Goal: Task Accomplishment & Management: Use online tool/utility

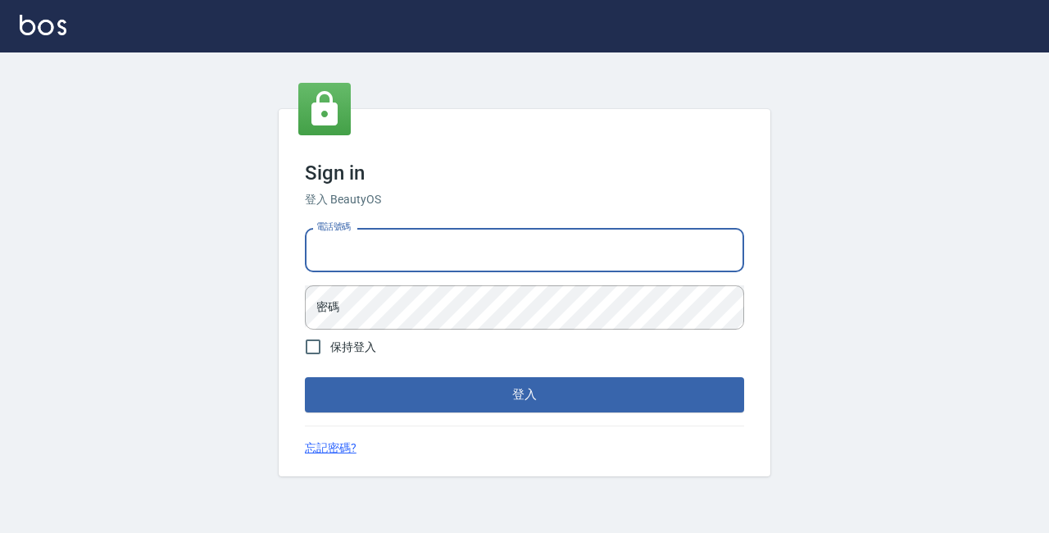
type input "89729295"
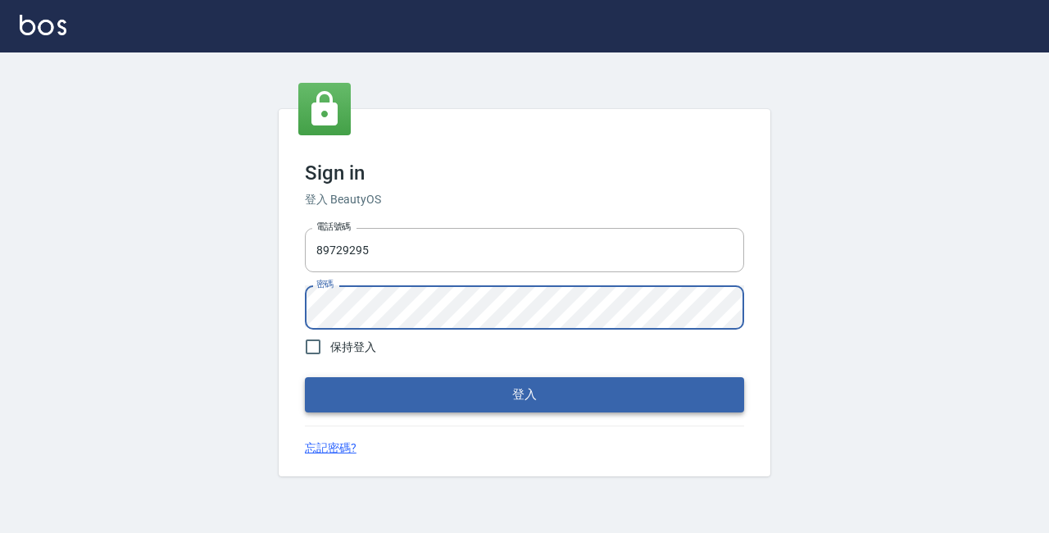
click at [397, 395] on button "登入" at bounding box center [524, 394] width 439 height 34
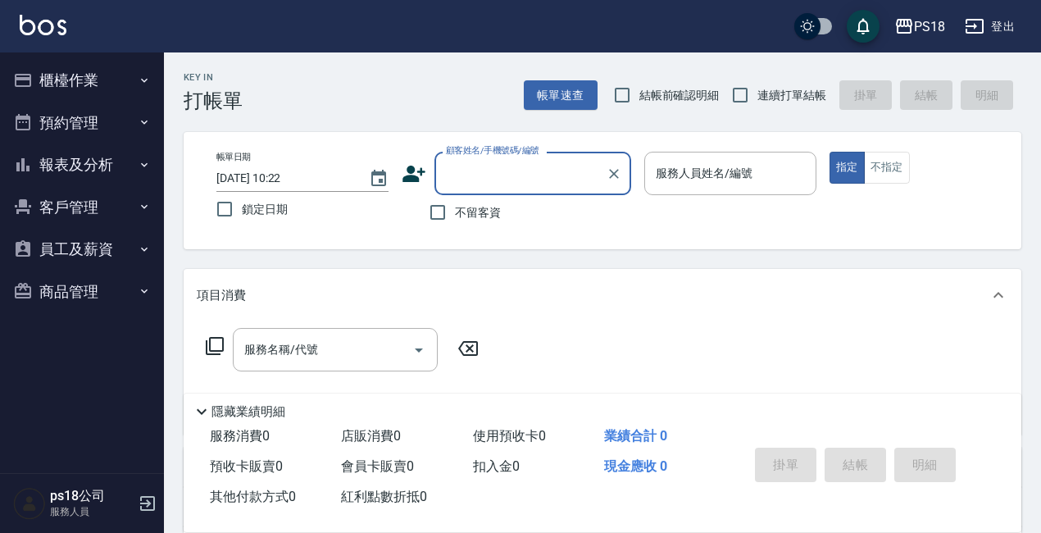
click at [101, 79] on button "櫃檯作業" at bounding box center [82, 80] width 151 height 43
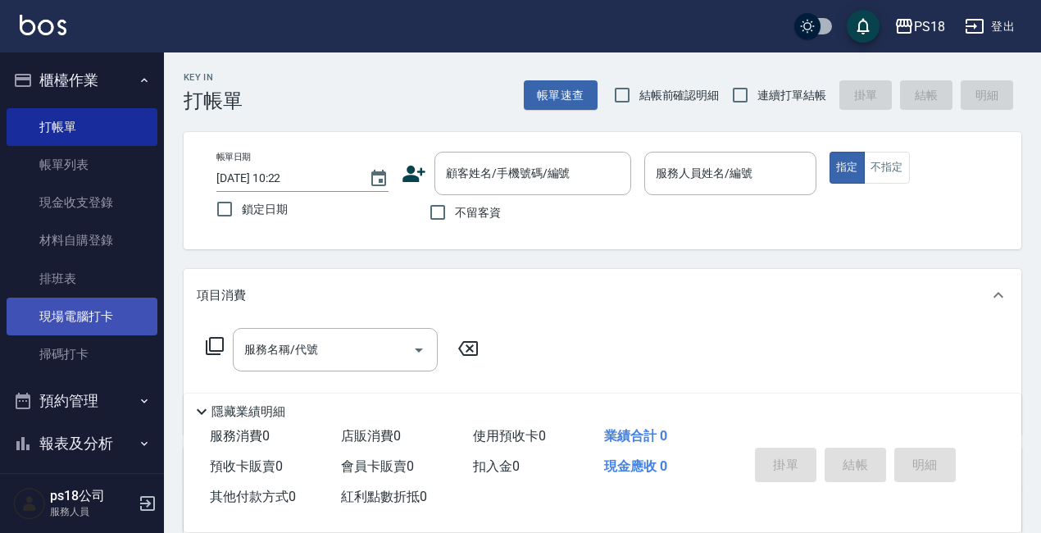
click at [84, 328] on link "現場電腦打卡" at bounding box center [82, 317] width 151 height 38
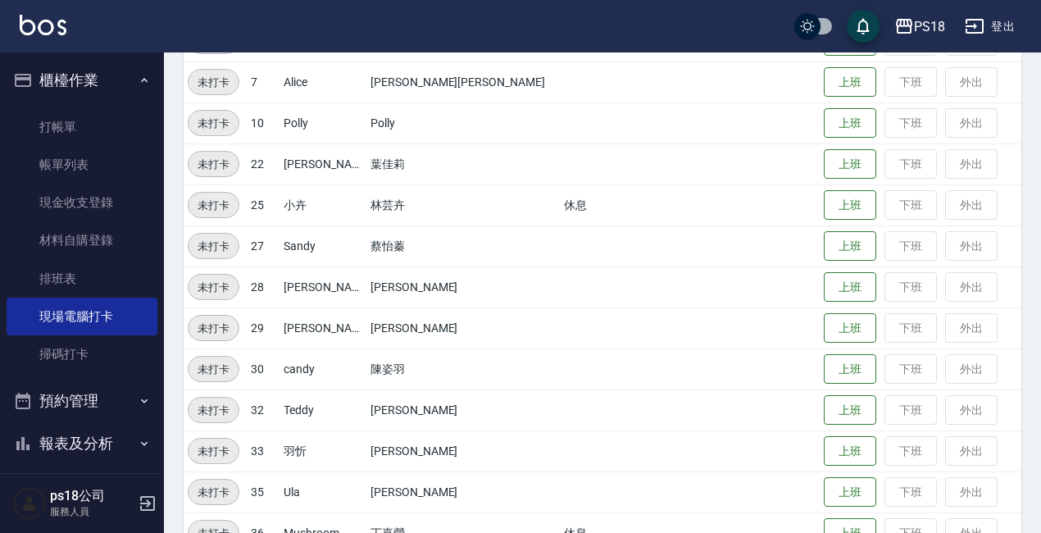
scroll to position [408, 0]
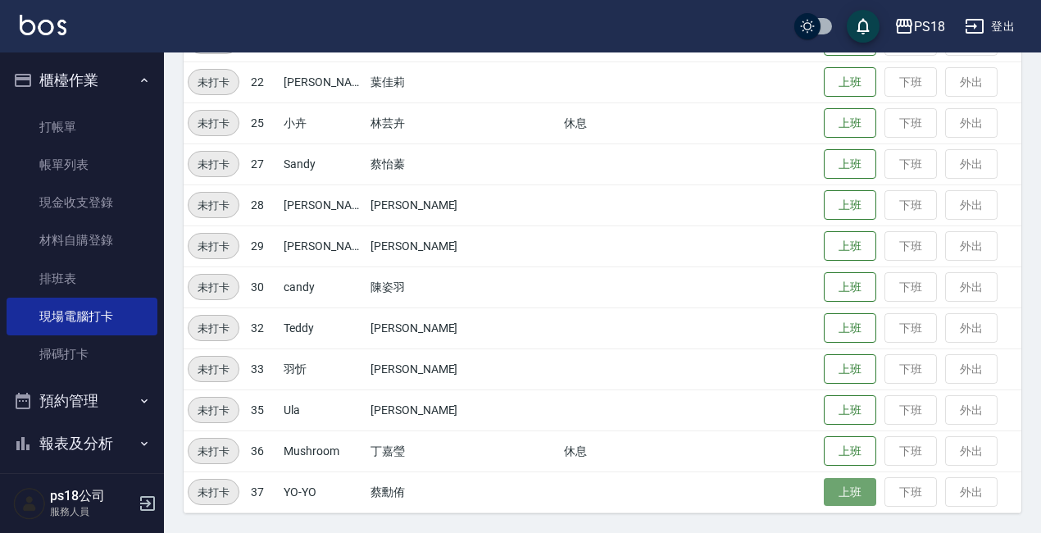
click at [824, 486] on button "上班" at bounding box center [850, 492] width 52 height 29
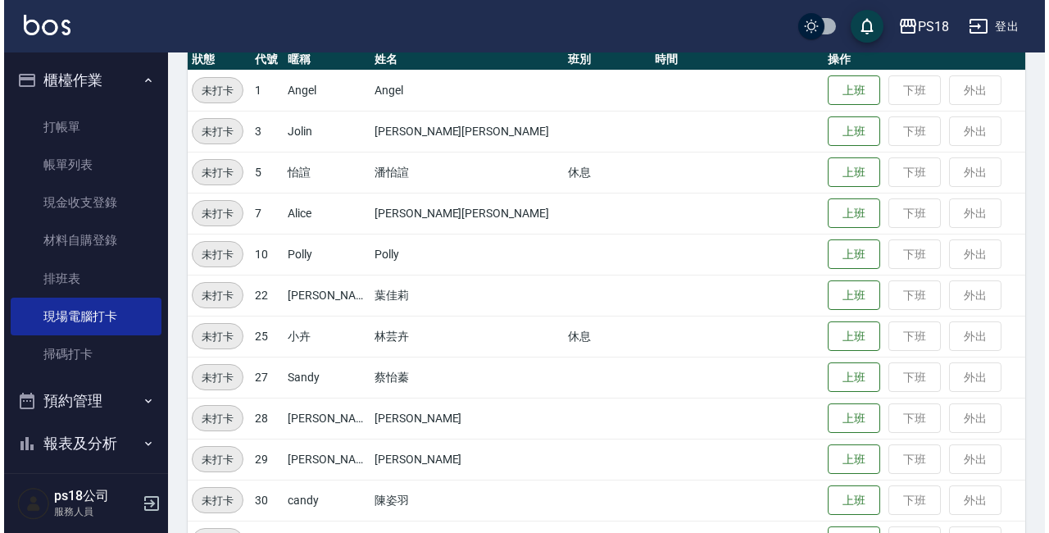
scroll to position [0, 0]
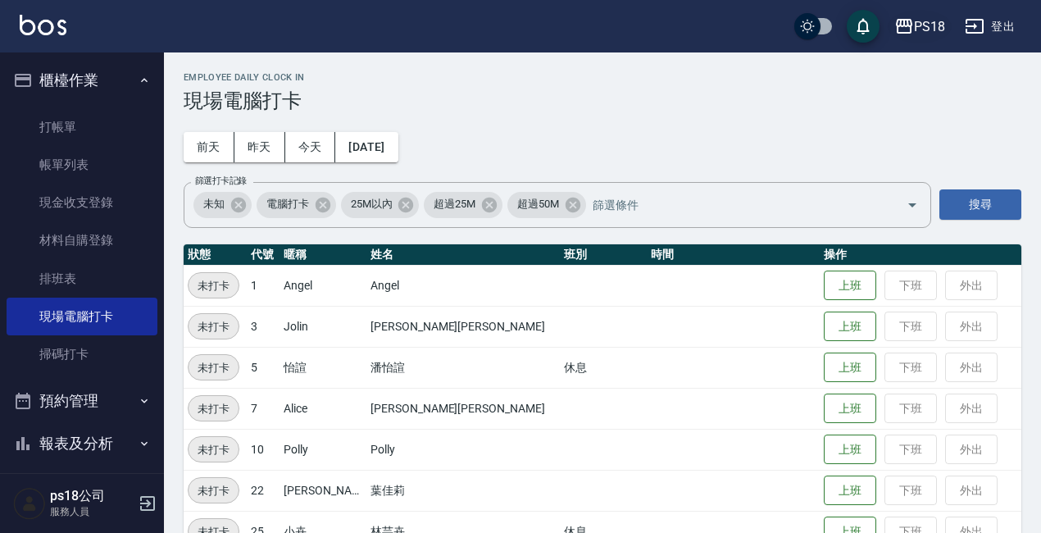
click at [931, 27] on div "PS18" at bounding box center [929, 26] width 31 height 20
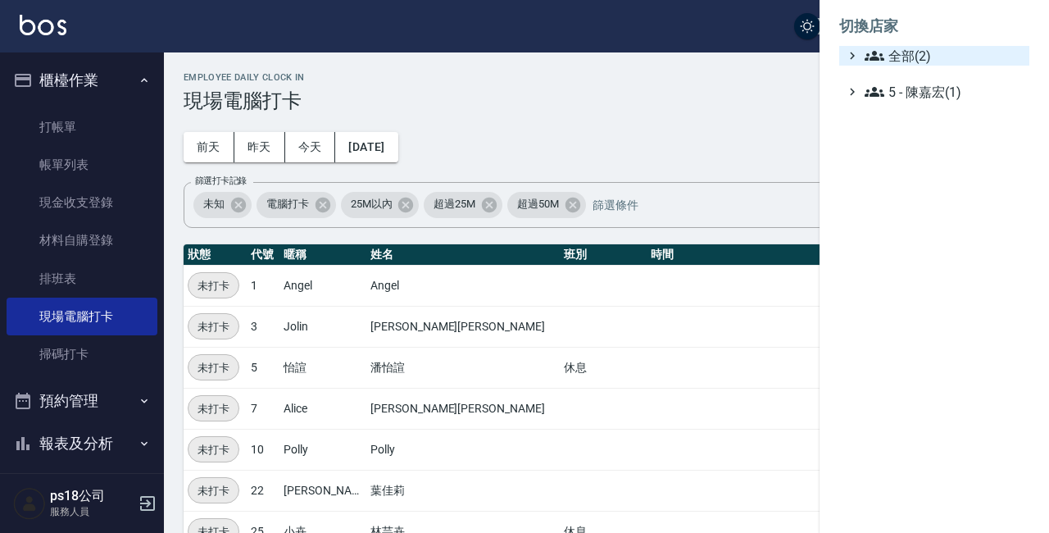
click at [926, 58] on span "全部(2)" at bounding box center [944, 56] width 158 height 20
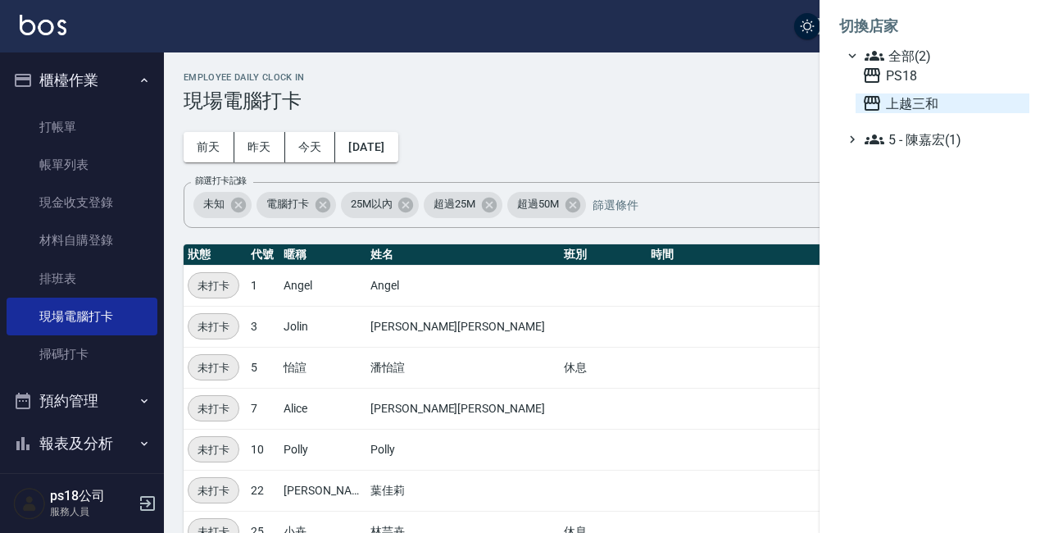
click at [931, 109] on span "上越三和" at bounding box center [942, 103] width 161 height 20
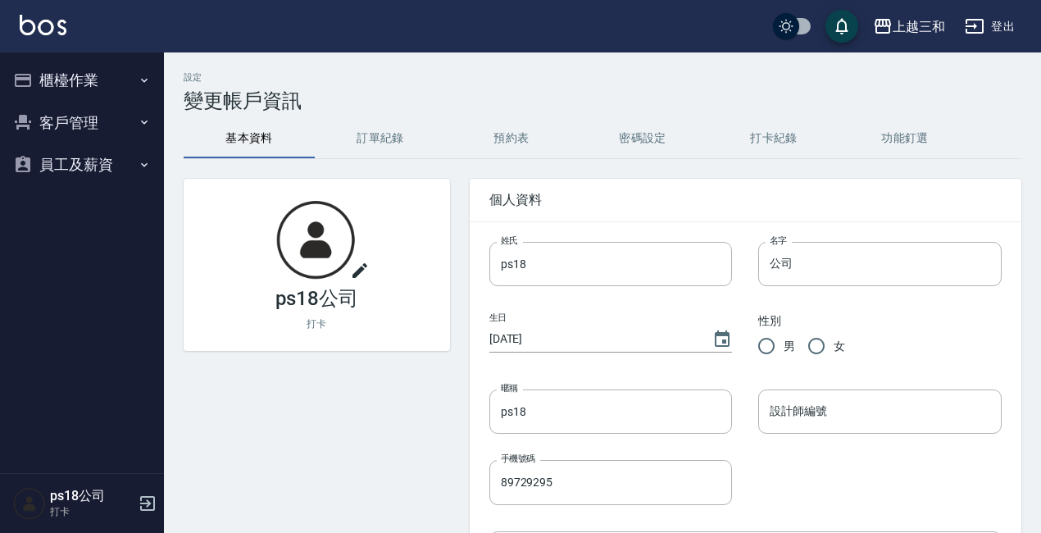
click at [90, 75] on button "櫃檯作業" at bounding box center [82, 80] width 151 height 43
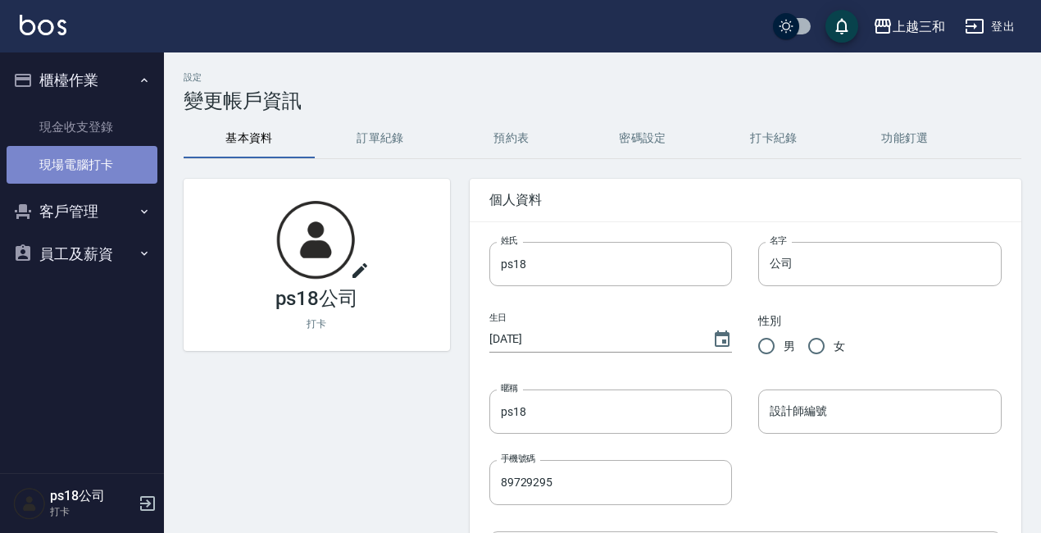
click at [71, 166] on link "現場電腦打卡" at bounding box center [82, 165] width 151 height 38
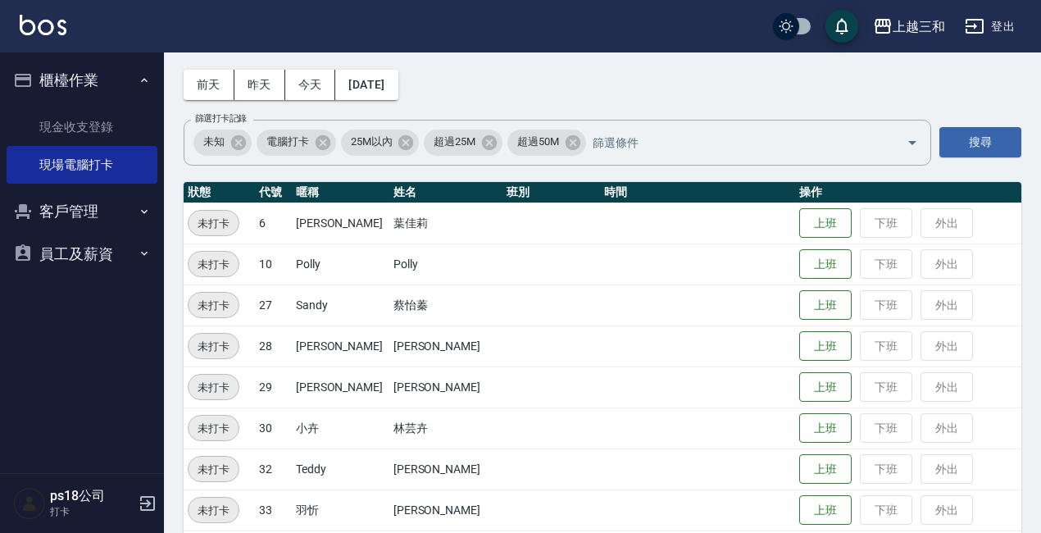
scroll to position [121, 0]
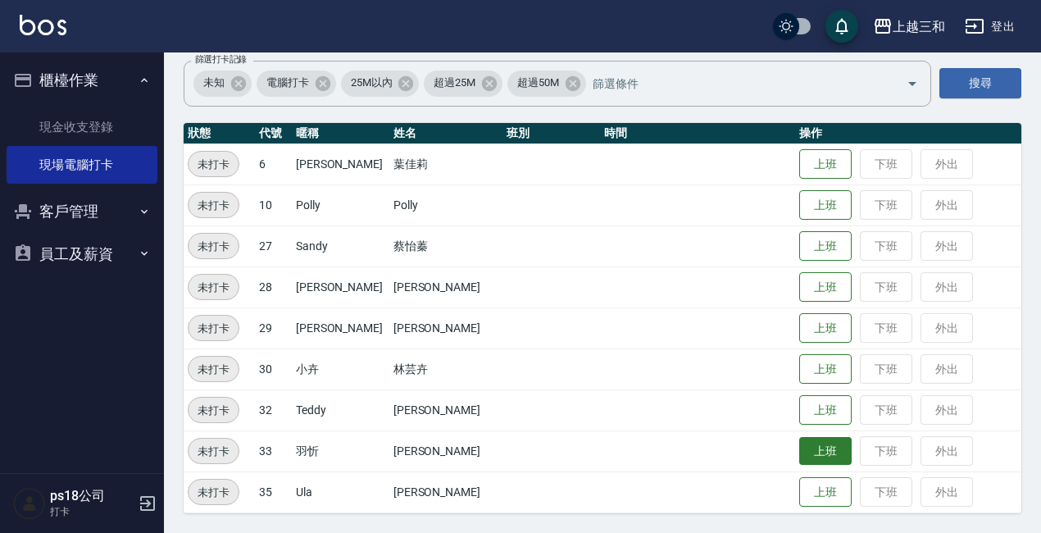
click at [799, 453] on button "上班" at bounding box center [825, 451] width 52 height 29
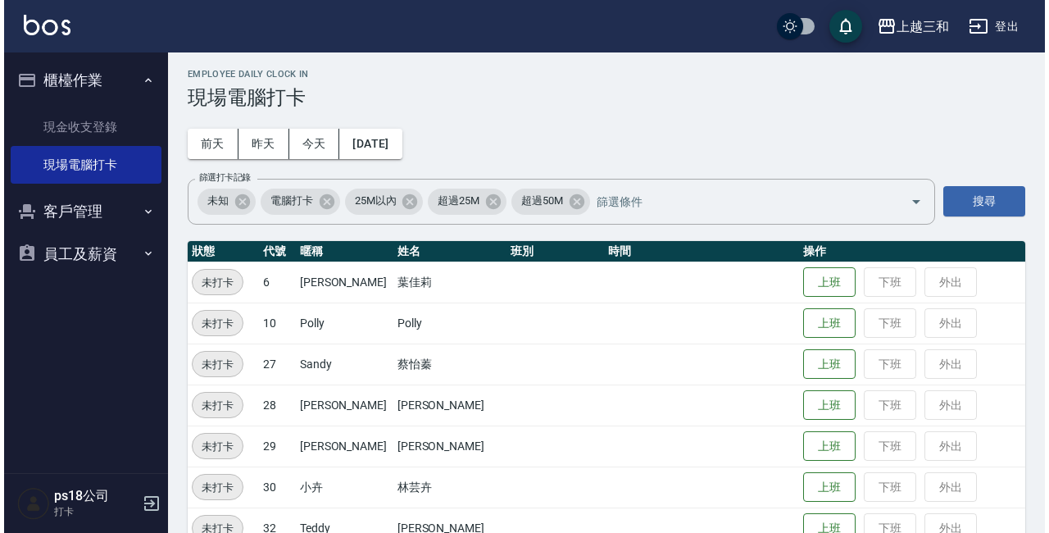
scroll to position [0, 0]
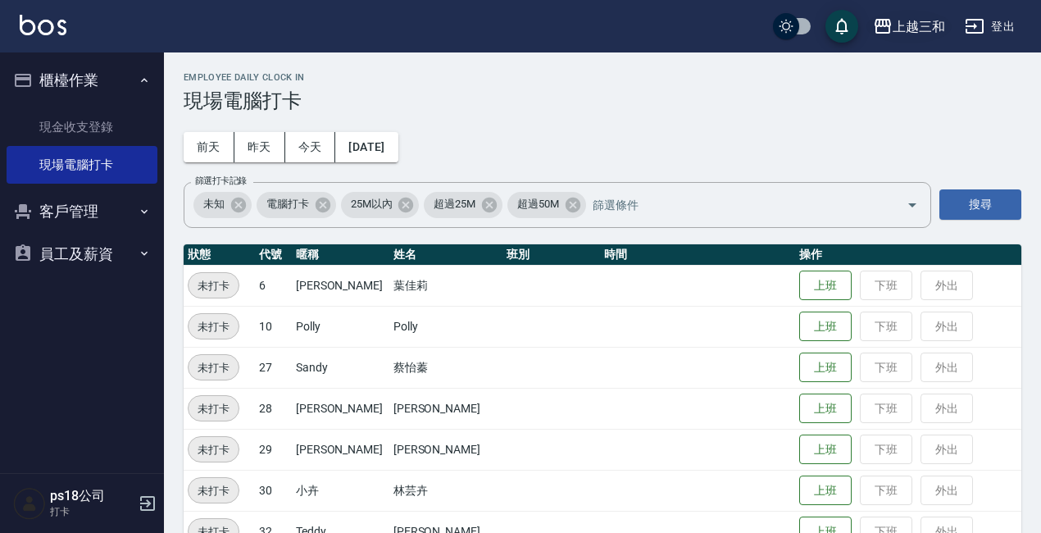
drag, startPoint x: 929, startPoint y: 9, endPoint x: 935, endPoint y: 35, distance: 27.0
click at [930, 16] on div "上越三和 登出" at bounding box center [520, 26] width 1041 height 52
click at [934, 36] on div "上越三和" at bounding box center [919, 26] width 52 height 20
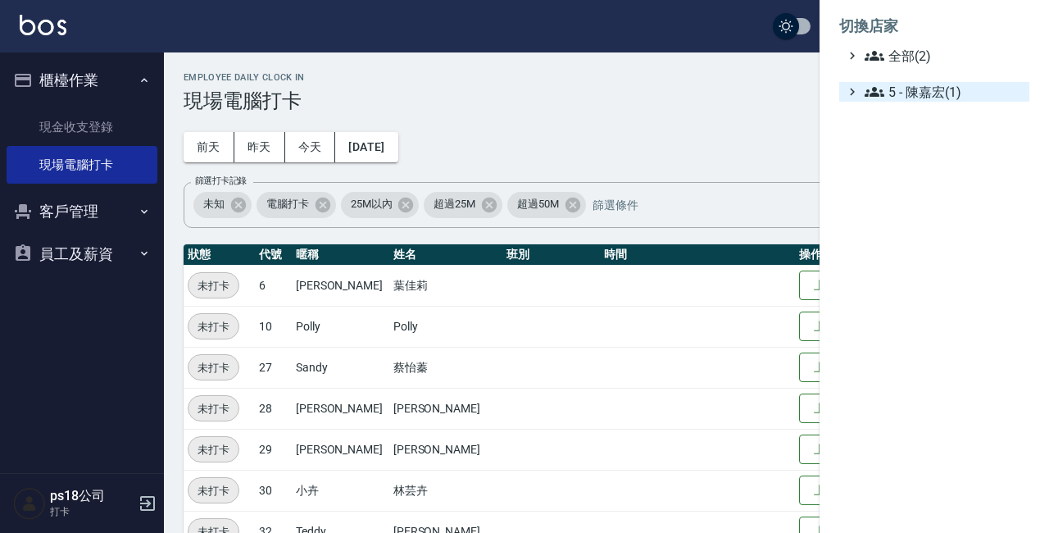
click at [916, 91] on span "5 - 陳嘉宏(1)" at bounding box center [944, 92] width 158 height 20
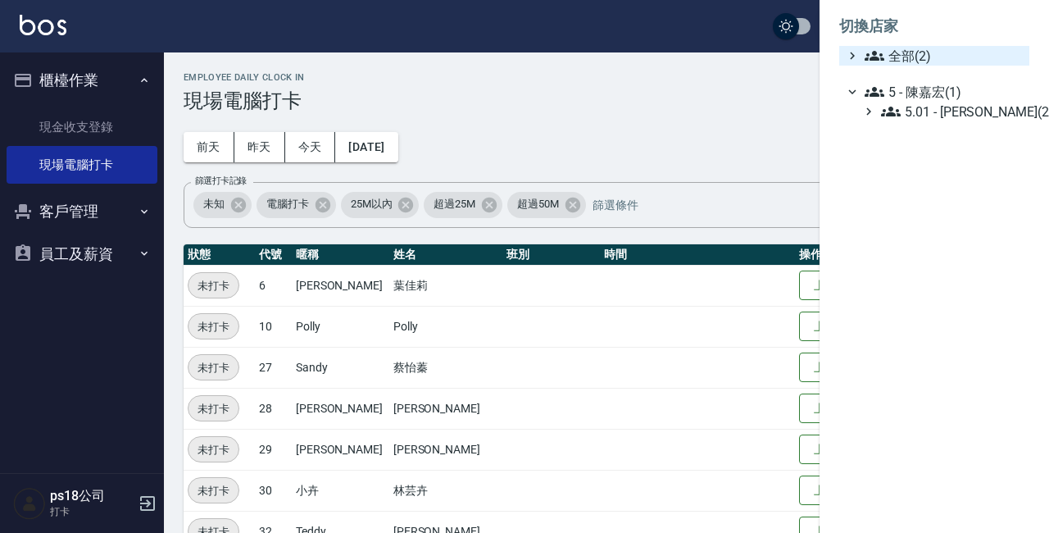
click at [912, 60] on span "全部(2)" at bounding box center [944, 56] width 158 height 20
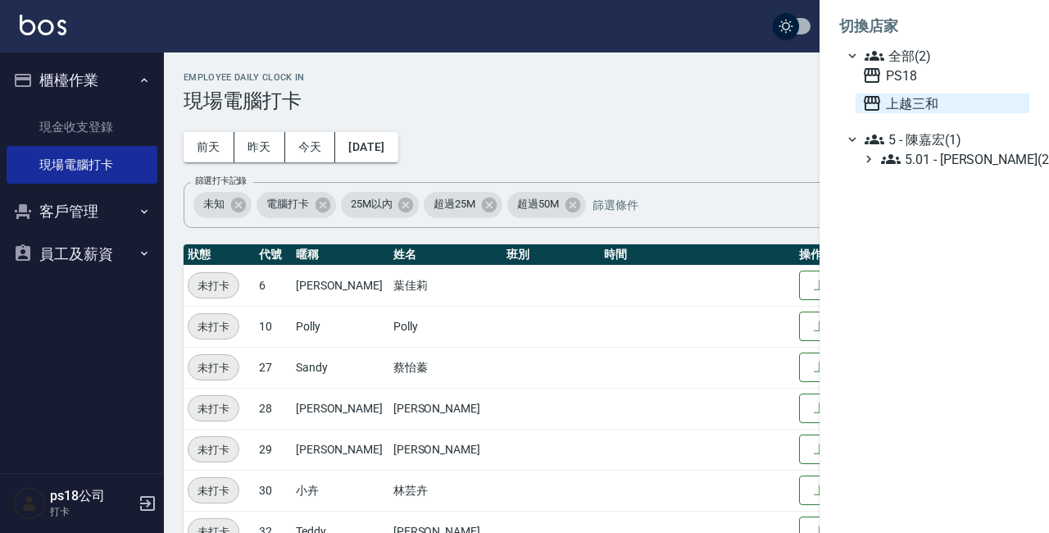
click at [903, 101] on span "上越三和" at bounding box center [942, 103] width 161 height 20
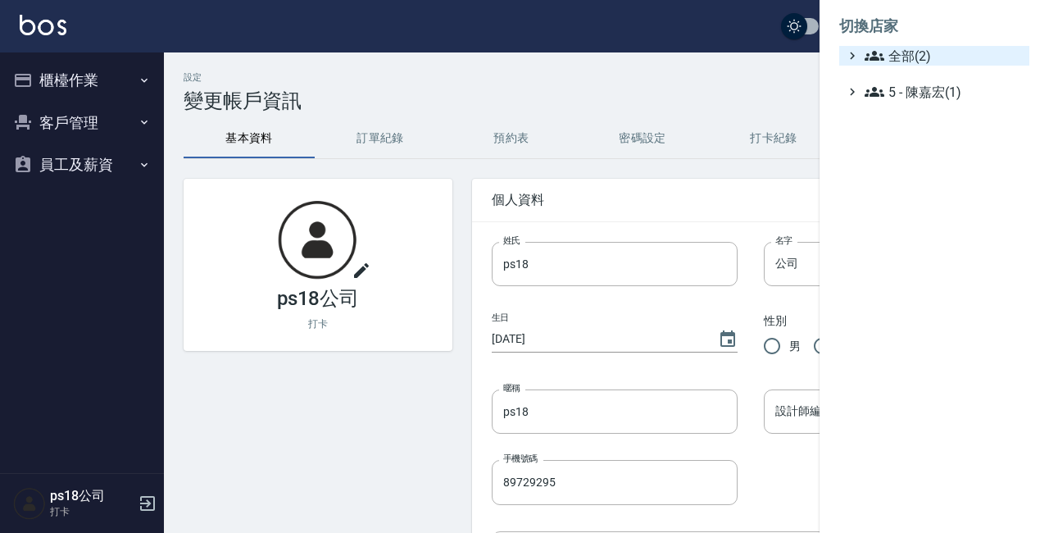
click at [920, 63] on span "全部(2)" at bounding box center [944, 56] width 158 height 20
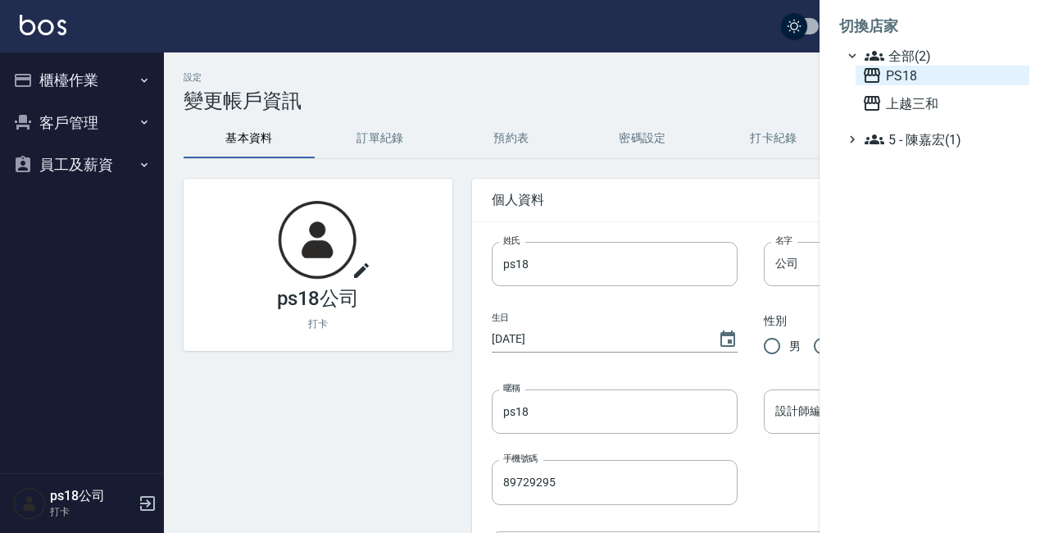
click at [882, 76] on span "PS18" at bounding box center [942, 76] width 161 height 20
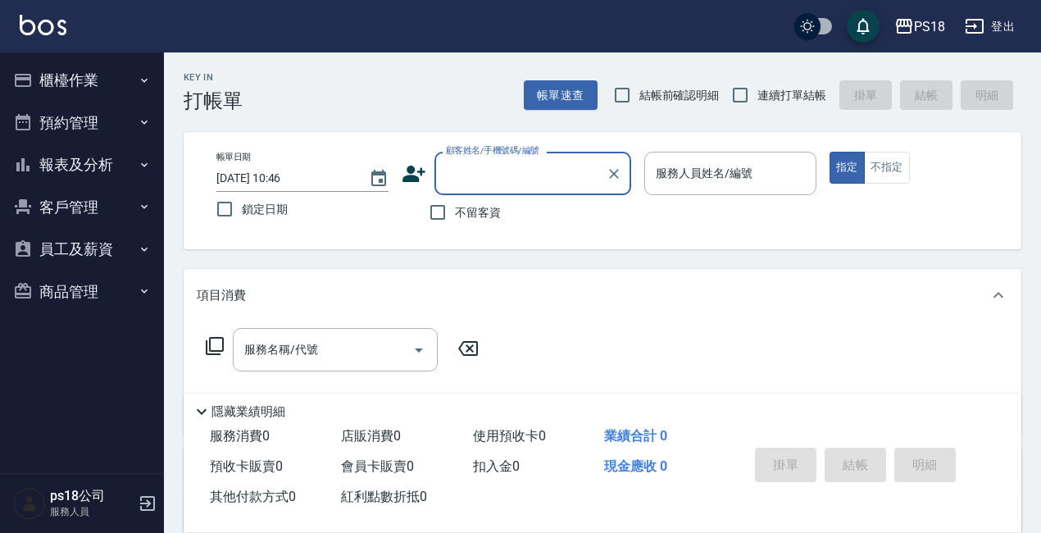
drag, startPoint x: 60, startPoint y: 73, endPoint x: 72, endPoint y: 92, distance: 22.5
click at [61, 73] on button "櫃檯作業" at bounding box center [82, 80] width 151 height 43
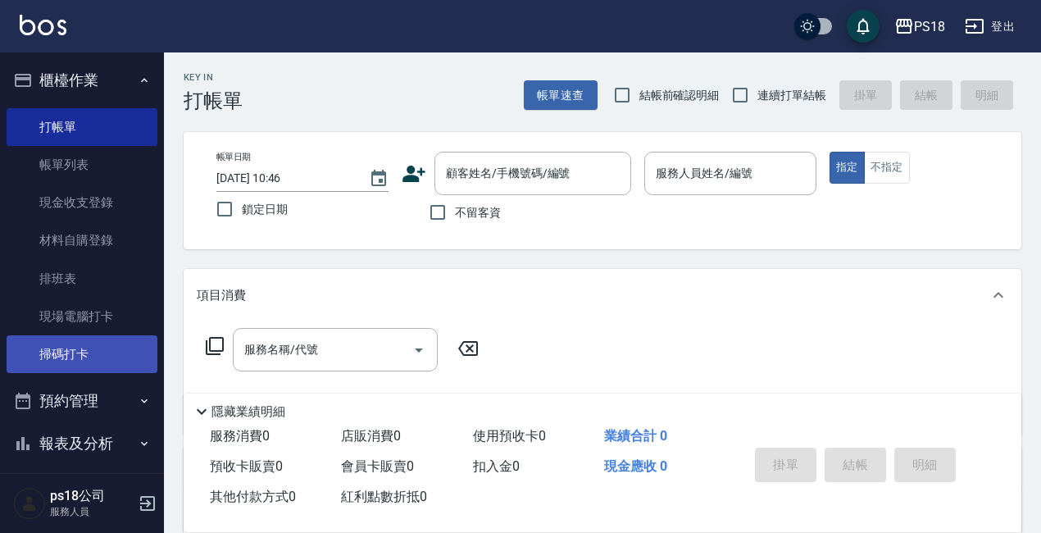
click at [117, 354] on link "掃碼打卡" at bounding box center [82, 354] width 151 height 38
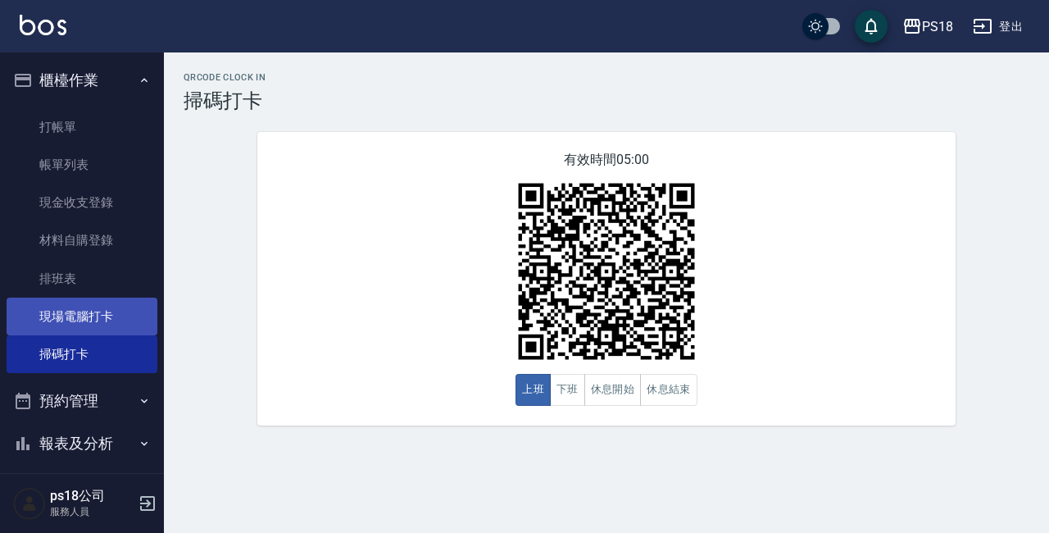
click at [113, 323] on link "現場電腦打卡" at bounding box center [82, 317] width 151 height 38
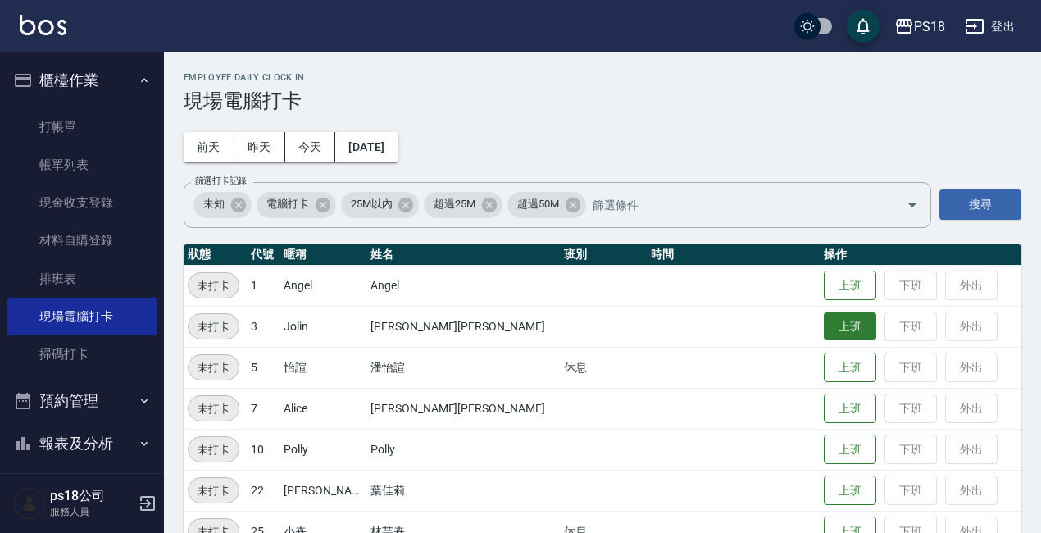
click at [824, 318] on button "上班" at bounding box center [850, 326] width 52 height 29
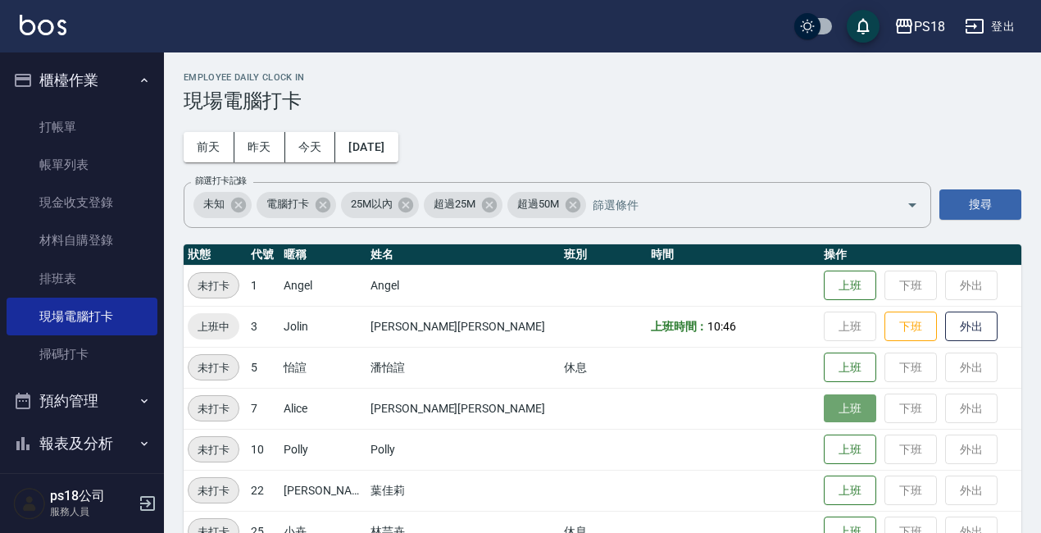
click at [824, 406] on button "上班" at bounding box center [850, 408] width 52 height 29
